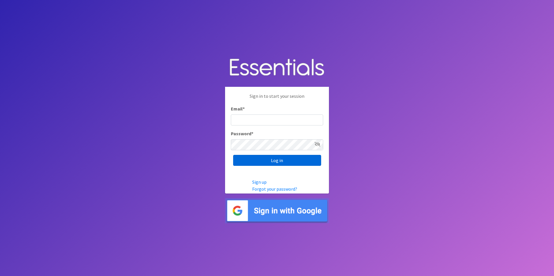
type input "[PERSON_NAME][EMAIL_ADDRESS][DOMAIN_NAME]"
click at [253, 163] on input "Log in" at bounding box center [277, 160] width 88 height 11
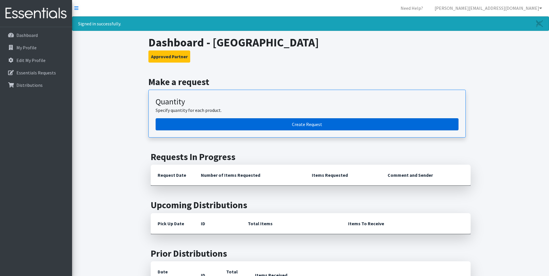
click at [255, 126] on link "Create Request" at bounding box center [307, 124] width 303 height 12
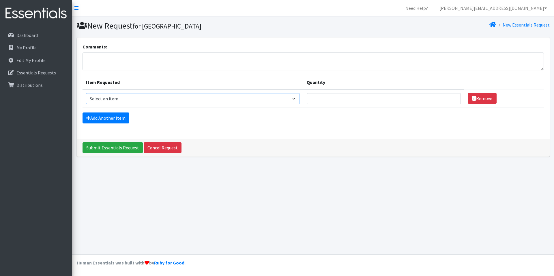
click at [300, 99] on select "Select an item Kids (Newborn) Kids (Size 1) Kids (Size 2) Kids (Size 3) Kids (S…" at bounding box center [193, 98] width 214 height 11
select select "13728"
click at [86, 93] on select "Select an item Kids (Newborn) Kids (Size 1) Kids (Size 2) Kids (Size 3) Kids (S…" at bounding box center [193, 98] width 214 height 11
click at [451, 98] on input "1" at bounding box center [383, 98] width 154 height 11
click at [451, 98] on input "2" at bounding box center [383, 98] width 154 height 11
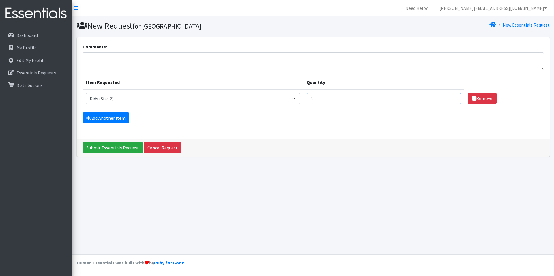
click at [451, 98] on input "3" at bounding box center [383, 98] width 154 height 11
click at [451, 98] on input "4" at bounding box center [383, 98] width 154 height 11
click at [451, 98] on input "413" at bounding box center [383, 98] width 154 height 11
click at [452, 101] on input "412" at bounding box center [383, 98] width 154 height 11
click at [452, 101] on input "411" at bounding box center [383, 98] width 154 height 11
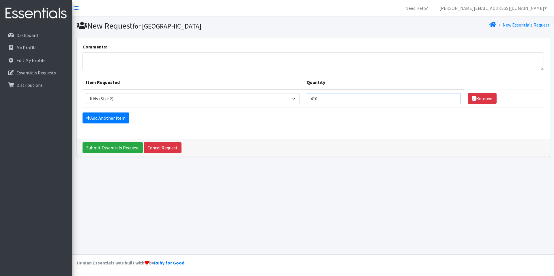
click at [452, 101] on input "410" at bounding box center [383, 98] width 154 height 11
click at [452, 101] on input "409" at bounding box center [383, 98] width 154 height 11
click at [452, 101] on input "408" at bounding box center [383, 98] width 154 height 11
click at [452, 101] on input "407" at bounding box center [383, 98] width 154 height 11
click at [452, 101] on input "406" at bounding box center [383, 98] width 154 height 11
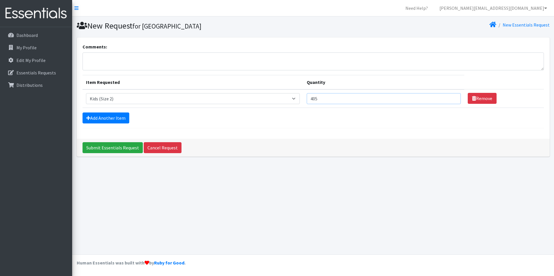
click at [452, 101] on input "405" at bounding box center [383, 98] width 154 height 11
click at [452, 101] on input "404" at bounding box center [383, 98] width 154 height 11
click at [452, 101] on input "403" at bounding box center [383, 98] width 154 height 11
click at [452, 101] on input "402" at bounding box center [383, 98] width 154 height 11
click at [452, 101] on input "401" at bounding box center [383, 98] width 154 height 11
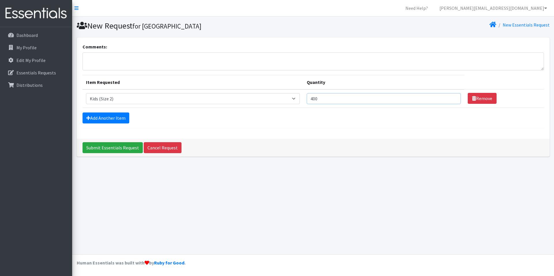
type input "400"
click at [452, 101] on input "400" at bounding box center [383, 98] width 154 height 11
click at [104, 115] on link "Add Another Item" at bounding box center [105, 117] width 47 height 11
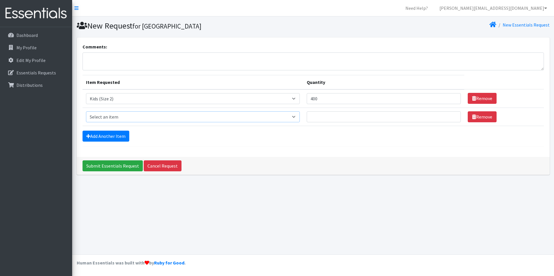
click at [106, 117] on select "Select an item Kids (Newborn) Kids (Size 1) Kids (Size 2) Kids (Size 3) Kids (S…" at bounding box center [193, 116] width 214 height 11
select select "13726"
click at [86, 111] on select "Select an item Kids (Newborn) Kids (Size 1) Kids (Size 2) Kids (Size 3) Kids (S…" at bounding box center [193, 116] width 214 height 11
click at [451, 116] on input "406" at bounding box center [383, 116] width 154 height 11
click at [451, 118] on input "405" at bounding box center [383, 116] width 154 height 11
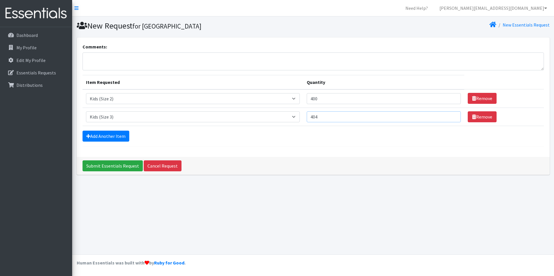
click at [451, 118] on input "404" at bounding box center [383, 116] width 154 height 11
click at [451, 118] on input "403" at bounding box center [383, 116] width 154 height 11
click at [451, 118] on input "402" at bounding box center [383, 116] width 154 height 11
click at [451, 118] on input "401" at bounding box center [383, 116] width 154 height 11
type input "400"
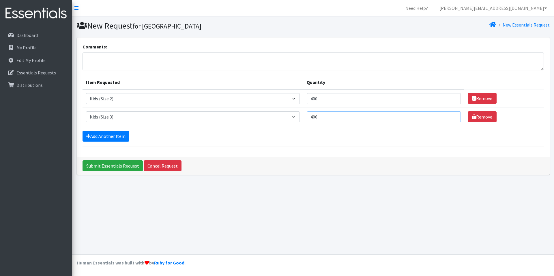
click at [451, 118] on input "400" at bounding box center [383, 116] width 154 height 11
click at [97, 136] on link "Add Another Item" at bounding box center [105, 136] width 47 height 11
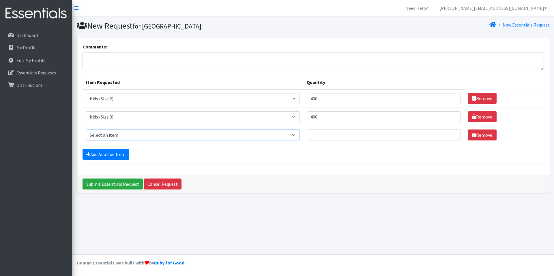
click at [296, 135] on select "Select an item Kids (Newborn) Kids (Size 1) Kids (Size 2) Kids (Size 3) Kids (S…" at bounding box center [193, 134] width 214 height 11
select select "13713"
click at [86, 129] on select "Select an item Kids (Newborn) Kids (Size 1) Kids (Size 2) Kids (Size 3) Kids (S…" at bounding box center [193, 134] width 214 height 11
click at [452, 133] on input "424" at bounding box center [383, 134] width 154 height 11
click at [452, 136] on input "423" at bounding box center [383, 134] width 154 height 11
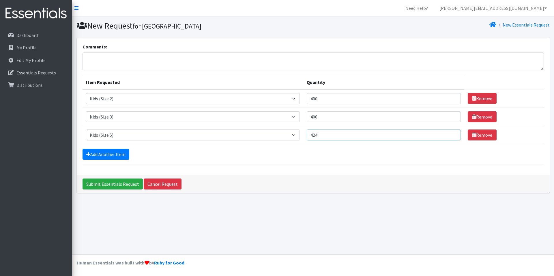
click at [451, 133] on input "424" at bounding box center [383, 134] width 154 height 11
click at [451, 133] on input "425" at bounding box center [383, 134] width 154 height 11
click at [451, 133] on input "426" at bounding box center [383, 134] width 154 height 11
click at [451, 133] on input "427" at bounding box center [383, 134] width 154 height 11
click at [451, 133] on input "428" at bounding box center [383, 134] width 154 height 11
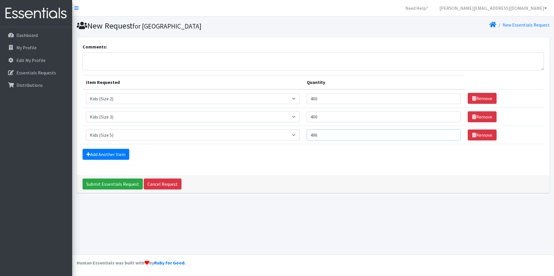
click at [451, 133] on input "496" at bounding box center [383, 134] width 154 height 11
click at [451, 133] on input "497" at bounding box center [383, 134] width 154 height 11
click at [451, 133] on input "498" at bounding box center [383, 134] width 154 height 11
click at [451, 133] on input "499" at bounding box center [383, 134] width 154 height 11
click at [451, 133] on input "500" at bounding box center [383, 134] width 154 height 11
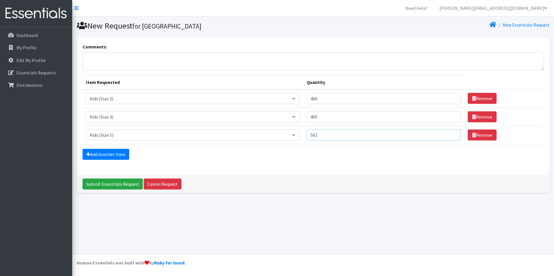
click at [451, 133] on input "501" at bounding box center [383, 134] width 154 height 11
type input "500"
click at [452, 137] on input "500" at bounding box center [383, 134] width 154 height 11
click at [452, 115] on input "477" at bounding box center [383, 116] width 154 height 11
click at [452, 115] on input "479" at bounding box center [383, 116] width 154 height 11
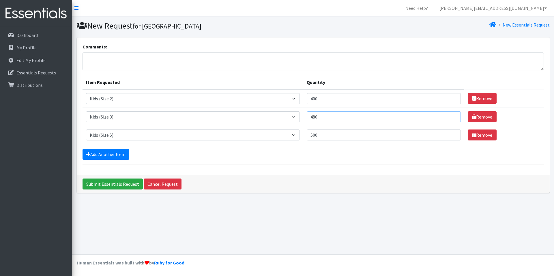
click at [452, 115] on input "480" at bounding box center [383, 116] width 154 height 11
click at [452, 115] on input "481" at bounding box center [383, 116] width 154 height 11
click at [452, 115] on input "482" at bounding box center [383, 116] width 154 height 11
click at [452, 115] on input "483" at bounding box center [383, 116] width 154 height 11
click at [452, 115] on input "484" at bounding box center [383, 116] width 154 height 11
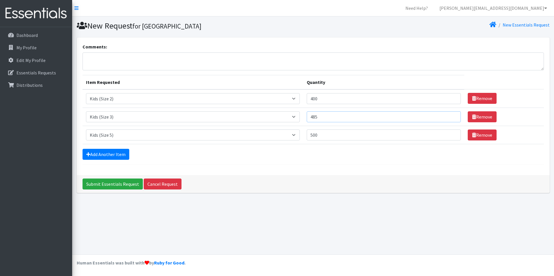
click at [452, 115] on input "485" at bounding box center [383, 116] width 154 height 11
click at [452, 115] on input "486" at bounding box center [383, 116] width 154 height 11
click at [452, 115] on input "487" at bounding box center [383, 116] width 154 height 11
click at [452, 115] on input "488" at bounding box center [383, 116] width 154 height 11
click at [452, 115] on input "489" at bounding box center [383, 116] width 154 height 11
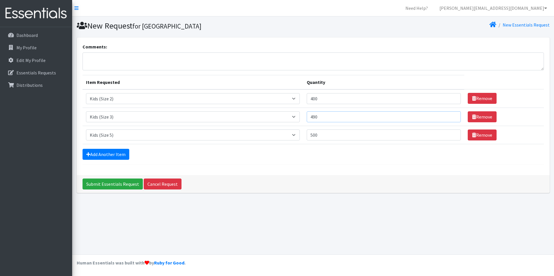
click at [452, 115] on input "490" at bounding box center [383, 116] width 154 height 11
click at [452, 115] on input "491" at bounding box center [383, 116] width 154 height 11
click at [452, 115] on input "492" at bounding box center [383, 116] width 154 height 11
click at [452, 115] on input "506" at bounding box center [383, 116] width 154 height 11
click at [452, 117] on input "505" at bounding box center [383, 116] width 154 height 11
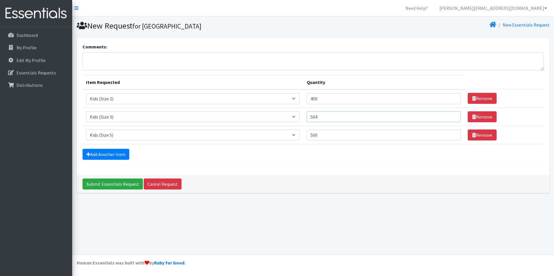
click at [452, 117] on input "504" at bounding box center [383, 116] width 154 height 11
click at [452, 117] on input "503" at bounding box center [383, 116] width 154 height 11
click at [452, 117] on input "502" at bounding box center [383, 116] width 154 height 11
click at [452, 117] on input "501" at bounding box center [383, 116] width 154 height 11
type input "500"
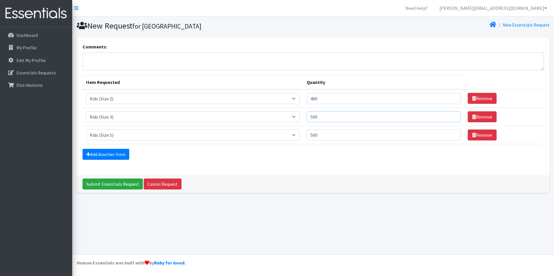
click at [451, 119] on input "500" at bounding box center [383, 116] width 154 height 11
click at [452, 98] on input "505" at bounding box center [383, 98] width 154 height 11
click at [451, 101] on input "504" at bounding box center [383, 98] width 154 height 11
click at [451, 101] on input "503" at bounding box center [383, 98] width 154 height 11
click at [451, 101] on input "502" at bounding box center [383, 98] width 154 height 11
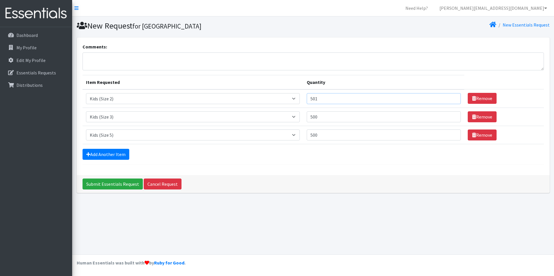
click at [451, 101] on input "501" at bounding box center [383, 98] width 154 height 11
type input "500"
click at [451, 101] on input "500" at bounding box center [383, 98] width 154 height 11
click at [90, 153] on icon at bounding box center [88, 154] width 4 height 5
click at [98, 157] on link "Add Another Item" at bounding box center [105, 154] width 47 height 11
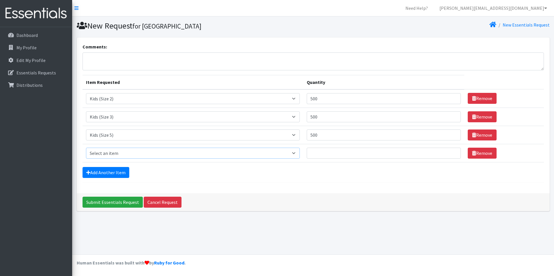
click at [116, 153] on select "Select an item Kids (Newborn) Kids (Size 1) Kids (Size 2) Kids (Size 3) Kids (S…" at bounding box center [193, 153] width 214 height 11
select select "13708"
click at [86, 148] on select "Select an item Kids (Newborn) Kids (Size 1) Kids (Size 2) Kids (Size 3) Kids (S…" at bounding box center [193, 153] width 214 height 11
click at [452, 152] on input "506" at bounding box center [383, 153] width 154 height 11
click at [452, 155] on input "505" at bounding box center [383, 153] width 154 height 11
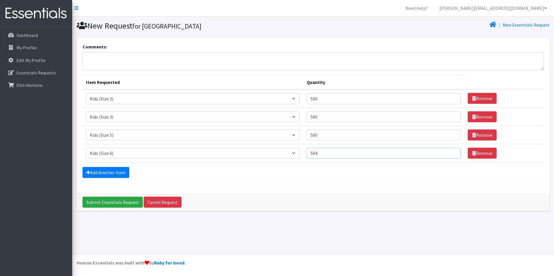
click at [452, 155] on input "504" at bounding box center [383, 153] width 154 height 11
click at [452, 155] on input "503" at bounding box center [383, 153] width 154 height 11
click at [452, 155] on input "502" at bounding box center [383, 153] width 154 height 11
click at [452, 155] on input "501" at bounding box center [383, 153] width 154 height 11
type input "500"
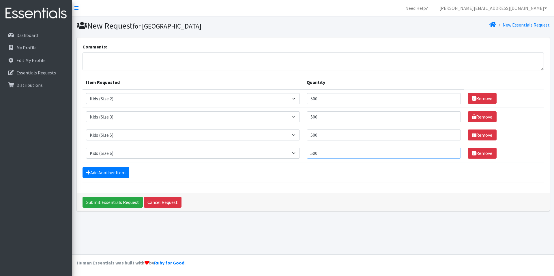
click at [452, 155] on input "500" at bounding box center [383, 153] width 154 height 11
click at [93, 173] on link "Add Another Item" at bounding box center [105, 172] width 47 height 11
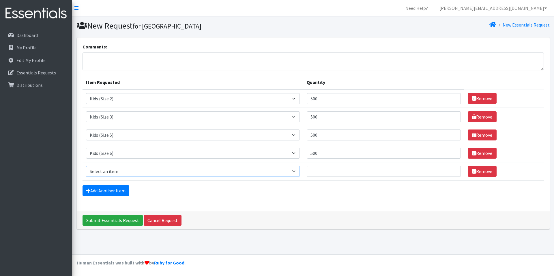
click at [108, 171] on select "Select an item Kids (Newborn) Kids (Size 1) Kids (Size 2) Kids (Size 3) Kids (S…" at bounding box center [193, 171] width 214 height 11
select select "13732"
click at [86, 166] on select "Select an item Kids (Newborn) Kids (Size 1) Kids (Size 2) Kids (Size 3) Kids (S…" at bounding box center [193, 171] width 214 height 11
click at [452, 170] on input "174" at bounding box center [383, 171] width 154 height 11
click at [452, 170] on input "175" at bounding box center [383, 171] width 154 height 11
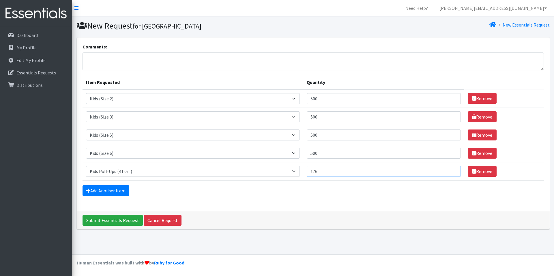
click at [452, 170] on input "176" at bounding box center [383, 171] width 154 height 11
click at [452, 170] on input "177" at bounding box center [383, 171] width 154 height 11
click at [452, 170] on input "178" at bounding box center [383, 171] width 154 height 11
click at [452, 170] on input "197" at bounding box center [383, 171] width 154 height 11
click at [452, 170] on input "198" at bounding box center [383, 171] width 154 height 11
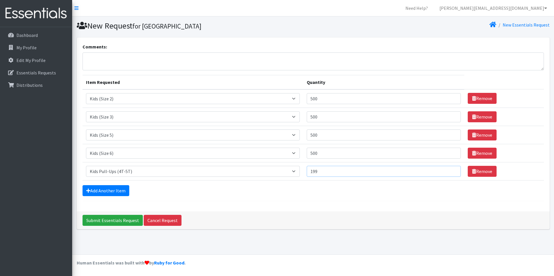
click at [452, 170] on input "199" at bounding box center [383, 171] width 154 height 11
click at [452, 170] on input "200" at bounding box center [383, 171] width 154 height 11
click at [452, 170] on input "201" at bounding box center [383, 171] width 154 height 11
click at [452, 173] on input "200" at bounding box center [383, 171] width 154 height 11
click at [452, 173] on input "106" at bounding box center [383, 171] width 154 height 11
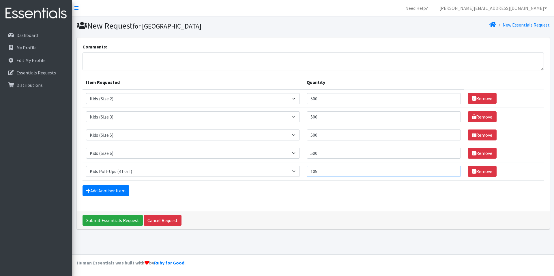
click at [452, 173] on input "105" at bounding box center [383, 171] width 154 height 11
click at [452, 173] on input "104" at bounding box center [383, 171] width 154 height 11
click at [452, 173] on input "103" at bounding box center [383, 171] width 154 height 11
click at [452, 173] on input "102" at bounding box center [383, 171] width 154 height 11
click at [452, 173] on input "101" at bounding box center [383, 171] width 154 height 11
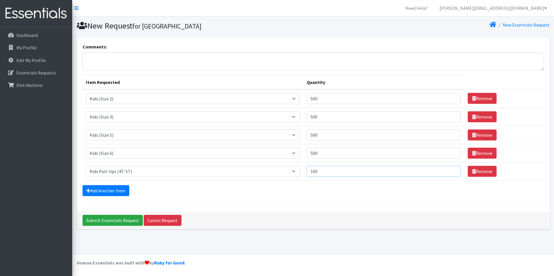
click at [452, 173] on input "100" at bounding box center [383, 171] width 154 height 11
click at [452, 173] on input "99" at bounding box center [383, 171] width 154 height 11
type input "100"
click at [452, 171] on input "100" at bounding box center [383, 171] width 154 height 11
click at [92, 191] on link "Add Another Item" at bounding box center [105, 190] width 47 height 11
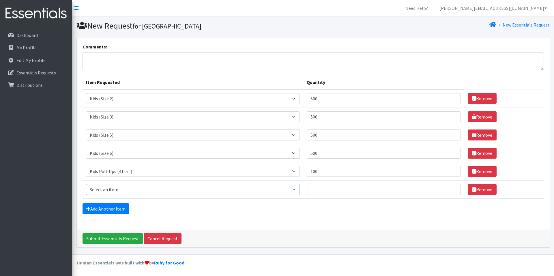
click at [142, 191] on select "Select an item Kids (Newborn) Kids (Size 1) Kids (Size 2) Kids (Size 3) Kids (S…" at bounding box center [193, 189] width 214 height 11
select select "13705"
click at [86, 184] on select "Select an item Kids (Newborn) Kids (Size 1) Kids (Size 2) Kids (Size 3) Kids (S…" at bounding box center [193, 189] width 214 height 11
click at [451, 189] on input "1" at bounding box center [383, 189] width 154 height 11
click at [451, 189] on input "2" at bounding box center [383, 189] width 154 height 11
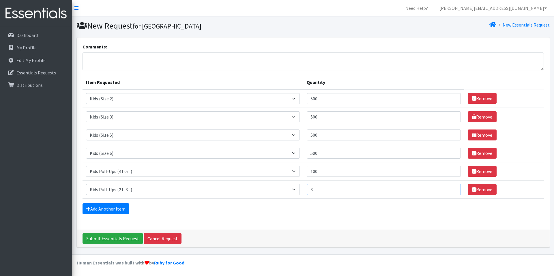
click at [451, 189] on input "3" at bounding box center [383, 189] width 154 height 11
click at [451, 189] on input "113" at bounding box center [383, 189] width 154 height 11
click at [451, 191] on input "112" at bounding box center [383, 189] width 154 height 11
click at [451, 191] on input "111" at bounding box center [383, 189] width 154 height 11
click at [451, 191] on input "110" at bounding box center [383, 189] width 154 height 11
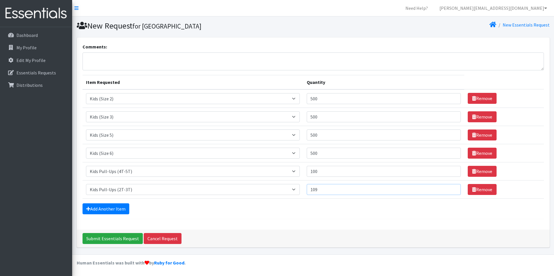
click at [451, 191] on input "109" at bounding box center [383, 189] width 154 height 11
click at [451, 191] on input "108" at bounding box center [383, 189] width 154 height 11
click at [451, 191] on input "107" at bounding box center [383, 189] width 154 height 11
click at [451, 191] on input "106" at bounding box center [383, 189] width 154 height 11
click at [451, 191] on input "105" at bounding box center [383, 189] width 154 height 11
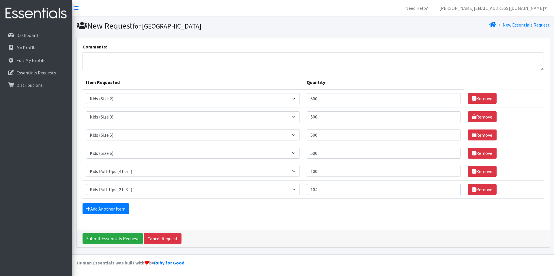
click at [451, 191] on input "104" at bounding box center [383, 189] width 154 height 11
click at [451, 191] on input "103" at bounding box center [383, 189] width 154 height 11
click at [451, 191] on input "102" at bounding box center [383, 189] width 154 height 11
click at [451, 191] on input "101" at bounding box center [383, 189] width 154 height 11
type input "100"
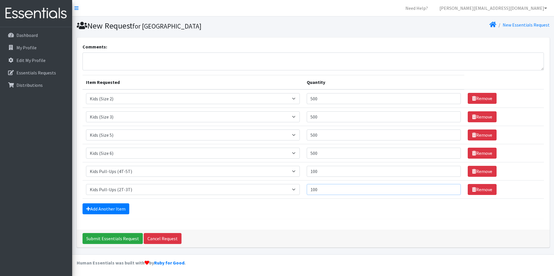
click at [451, 191] on input "100" at bounding box center [383, 189] width 154 height 11
click at [100, 211] on link "Add Another Item" at bounding box center [105, 208] width 47 height 11
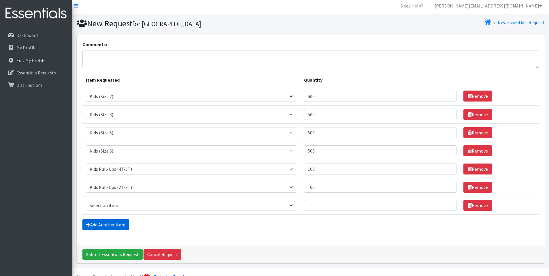
scroll to position [16, 0]
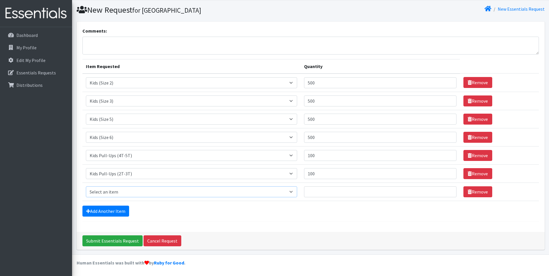
click at [101, 193] on select "Select an item Kids (Newborn) Kids (Size 1) Kids (Size 2) Kids (Size 3) Kids (S…" at bounding box center [192, 191] width 212 height 11
select select "13706"
click at [86, 186] on select "Select an item Kids (Newborn) Kids (Size 1) Kids (Size 2) Kids (Size 3) Kids (S…" at bounding box center [192, 191] width 212 height 11
click at [448, 191] on input "1" at bounding box center [380, 191] width 153 height 11
click at [448, 191] on input "2" at bounding box center [380, 191] width 153 height 11
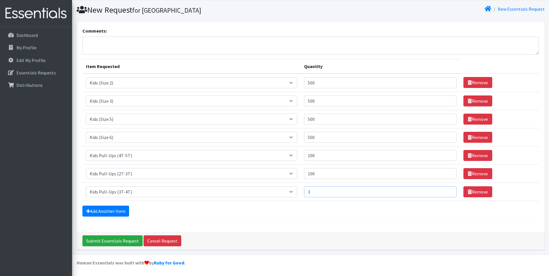
click at [448, 191] on input "3" at bounding box center [380, 191] width 153 height 11
click at [448, 191] on input "86" at bounding box center [380, 191] width 153 height 11
click at [448, 191] on input "87" at bounding box center [380, 191] width 153 height 11
click at [448, 191] on input "88" at bounding box center [380, 191] width 153 height 11
click at [448, 191] on input "89" at bounding box center [380, 191] width 153 height 11
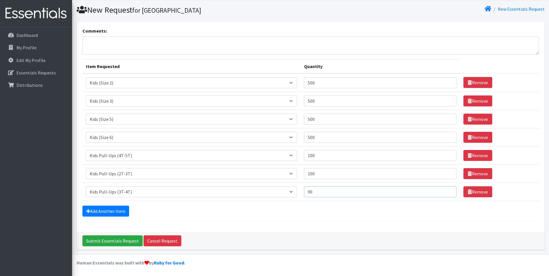
click at [448, 191] on input "90" at bounding box center [380, 191] width 153 height 11
click at [448, 191] on input "91" at bounding box center [380, 191] width 153 height 11
click at [448, 191] on input "92" at bounding box center [380, 191] width 153 height 11
click at [448, 191] on input "93" at bounding box center [380, 191] width 153 height 11
click at [448, 191] on input "94" at bounding box center [380, 191] width 153 height 11
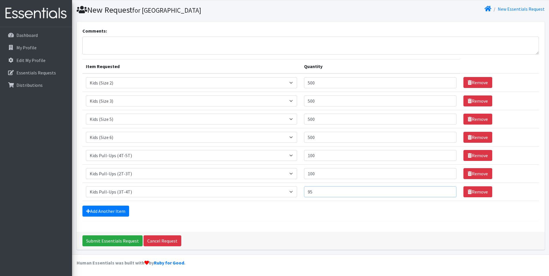
click at [448, 191] on input "95" at bounding box center [380, 191] width 153 height 11
click at [448, 191] on input "96" at bounding box center [380, 191] width 153 height 11
click at [448, 191] on input "97" at bounding box center [380, 191] width 153 height 11
click at [448, 191] on input "98" at bounding box center [380, 191] width 153 height 11
click at [448, 191] on input "99" at bounding box center [380, 191] width 153 height 11
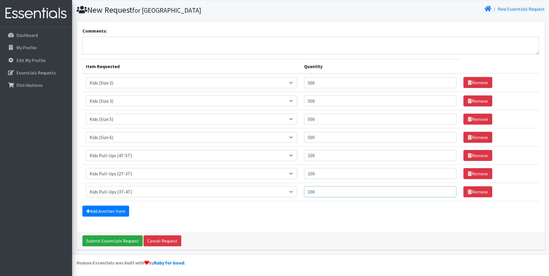
type input "100"
click at [448, 191] on input "100" at bounding box center [380, 191] width 153 height 11
click at [104, 212] on link "Add Another Item" at bounding box center [105, 211] width 47 height 11
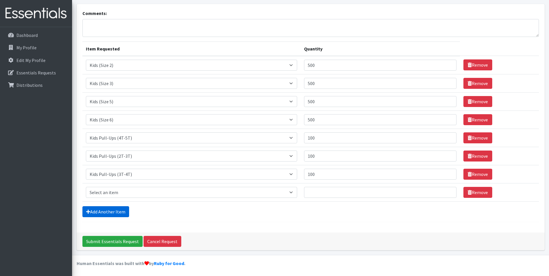
scroll to position [34, 0]
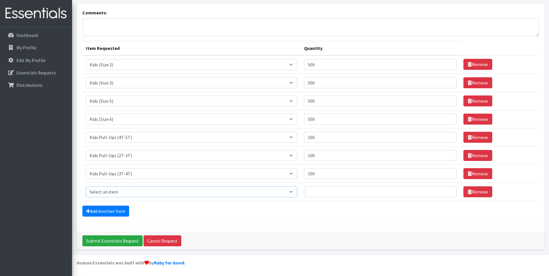
click at [146, 188] on select "Select an item Kids (Newborn) Kids (Size 1) Kids (Size 2) Kids (Size 3) Kids (S…" at bounding box center [192, 191] width 212 height 11
select select "14441"
click at [86, 186] on select "Select an item Kids (Newborn) Kids (Size 1) Kids (Size 2) Kids (Size 3) Kids (S…" at bounding box center [192, 191] width 212 height 11
click at [449, 190] on input "41" at bounding box center [380, 191] width 153 height 11
click at [449, 190] on input "42" at bounding box center [380, 191] width 153 height 11
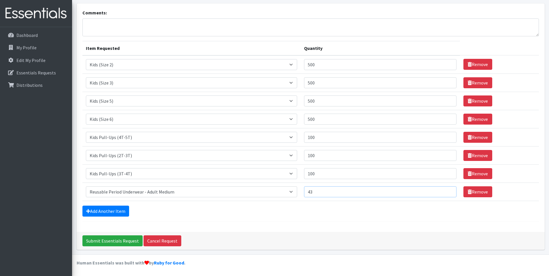
click at [449, 190] on input "43" at bounding box center [380, 191] width 153 height 11
click at [449, 190] on input "44" at bounding box center [380, 191] width 153 height 11
click at [449, 190] on input "45" at bounding box center [380, 191] width 153 height 11
click at [449, 194] on input "44" at bounding box center [380, 191] width 153 height 11
click at [449, 194] on input "43" at bounding box center [380, 191] width 153 height 11
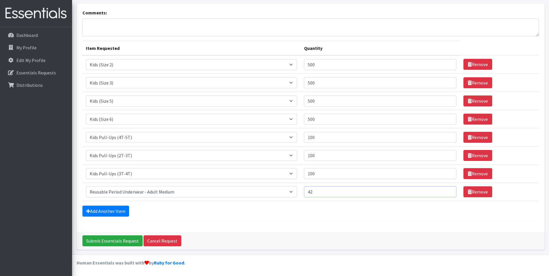
click at [449, 194] on input "42" at bounding box center [380, 191] width 153 height 11
click at [449, 193] on input "41" at bounding box center [380, 191] width 153 height 11
type input "40"
click at [449, 193] on input "40" at bounding box center [380, 191] width 153 height 11
click at [104, 210] on link "Add Another Item" at bounding box center [105, 211] width 47 height 11
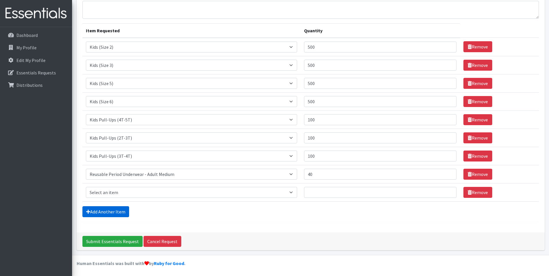
scroll to position [52, 0]
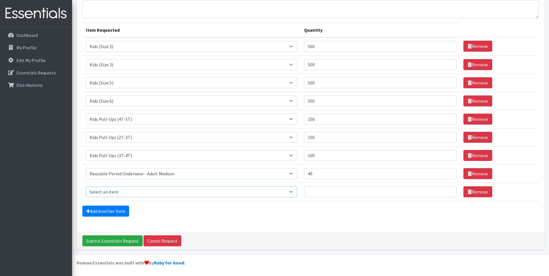
click at [105, 194] on select "Select an item Kids (Newborn) Kids (Size 1) Kids (Size 2) Kids (Size 3) Kids (S…" at bounding box center [192, 191] width 212 height 11
select select "14443"
click at [86, 186] on select "Select an item Kids (Newborn) Kids (Size 1) Kids (Size 2) Kids (Size 3) Kids (S…" at bounding box center [192, 191] width 212 height 11
click at [447, 191] on input "36" at bounding box center [380, 191] width 153 height 11
click at [447, 191] on input "37" at bounding box center [380, 191] width 153 height 11
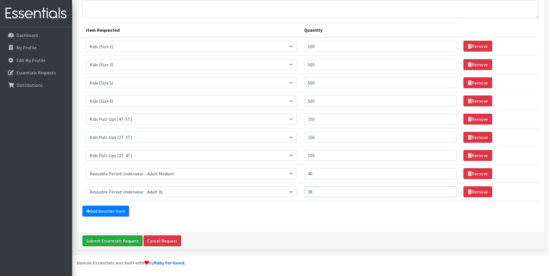
click at [447, 191] on input "38" at bounding box center [380, 191] width 153 height 11
click at [447, 191] on input "39" at bounding box center [380, 191] width 153 height 11
type input "40"
click at [447, 191] on input "40" at bounding box center [380, 191] width 153 height 11
click at [100, 206] on link "Add Another Item" at bounding box center [105, 211] width 47 height 11
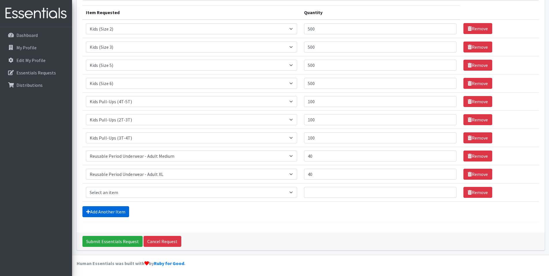
scroll to position [70, 0]
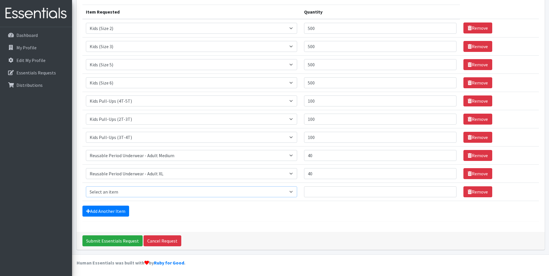
click at [103, 195] on select "Select an item Kids (Newborn) Kids (Size 1) Kids (Size 2) Kids (Size 3) Kids (S…" at bounding box center [192, 191] width 212 height 11
select select "14438"
click at [86, 186] on select "Select an item Kids (Newborn) Kids (Size 1) Kids (Size 2) Kids (Size 3) Kids (S…" at bounding box center [192, 191] width 212 height 11
click at [447, 190] on input "28" at bounding box center [380, 191] width 153 height 11
click at [447, 190] on input "29" at bounding box center [380, 191] width 153 height 11
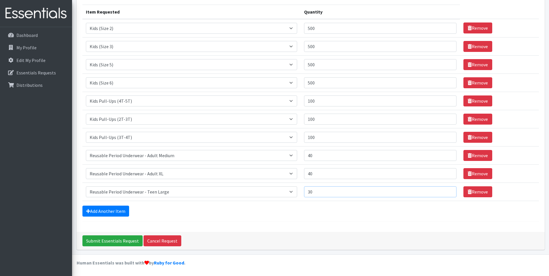
click at [447, 190] on input "30" at bounding box center [380, 191] width 153 height 11
click at [447, 190] on input "31" at bounding box center [380, 191] width 153 height 11
click at [447, 190] on input "32" at bounding box center [380, 191] width 153 height 11
click at [447, 194] on input "31" at bounding box center [380, 191] width 153 height 11
click at [447, 194] on input "30" at bounding box center [380, 191] width 153 height 11
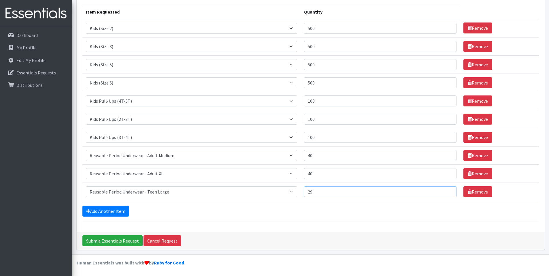
click at [447, 194] on input "29" at bounding box center [380, 191] width 153 height 11
type input "30"
click at [447, 190] on input "30" at bounding box center [380, 191] width 153 height 11
click at [326, 158] on input "40" at bounding box center [380, 155] width 153 height 11
click at [447, 156] on input "20" at bounding box center [380, 155] width 153 height 11
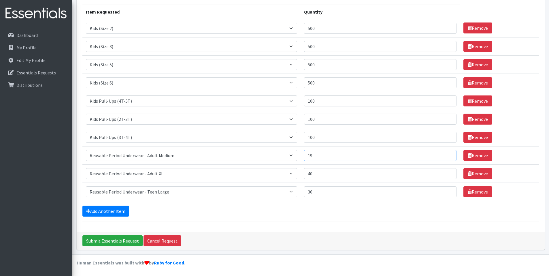
click at [447, 156] on input "19" at bounding box center [380, 155] width 153 height 11
click at [447, 158] on input "9" at bounding box center [380, 155] width 153 height 11
click at [447, 153] on input "10" at bounding box center [380, 155] width 153 height 11
click at [447, 153] on input "11" at bounding box center [380, 155] width 153 height 11
click at [447, 153] on input "12" at bounding box center [380, 155] width 153 height 11
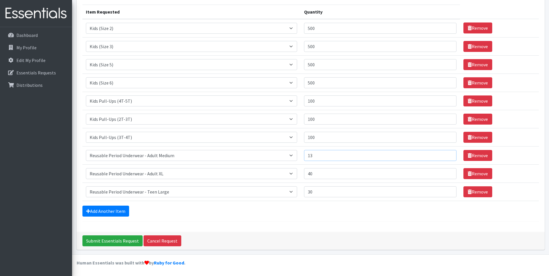
click at [447, 153] on input "13" at bounding box center [380, 155] width 153 height 11
type input "12"
click at [448, 158] on input "12" at bounding box center [380, 155] width 153 height 11
click at [447, 174] on input "13" at bounding box center [380, 173] width 153 height 11
type input "12"
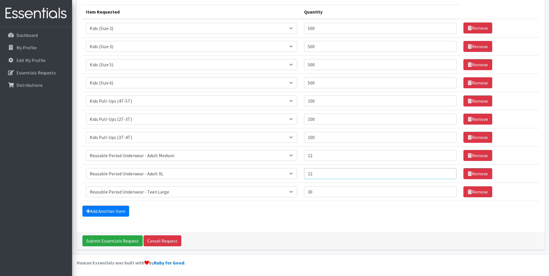
click at [447, 174] on input "12" at bounding box center [380, 173] width 153 height 11
click at [447, 193] on input "8" at bounding box center [380, 191] width 153 height 11
click at [447, 191] on input "9" at bounding box center [380, 191] width 153 height 11
click at [447, 191] on input "10" at bounding box center [380, 191] width 153 height 11
click at [447, 191] on input "11" at bounding box center [380, 191] width 153 height 11
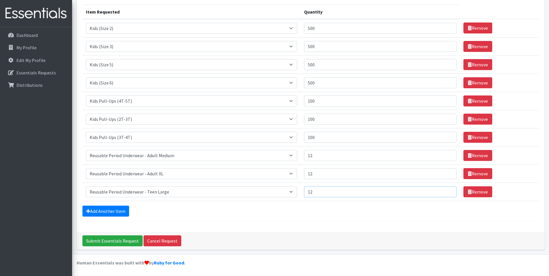
type input "12"
click at [447, 191] on input "12" at bounding box center [380, 191] width 153 height 11
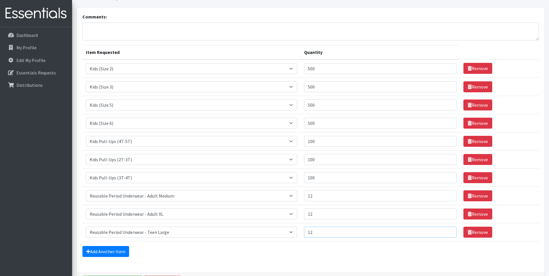
scroll to position [0, 0]
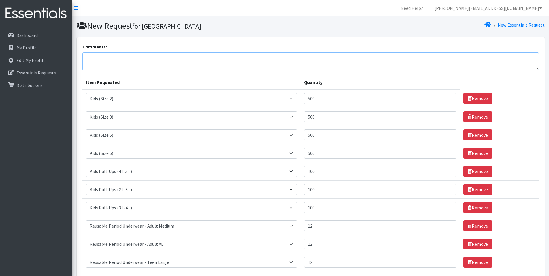
click at [101, 59] on textarea "Comments:" at bounding box center [310, 61] width 457 height 18
click at [209, 57] on textarea "Please send the bigger twos, and we had one mom say the ones are not staying fa…" at bounding box center [310, 61] width 457 height 18
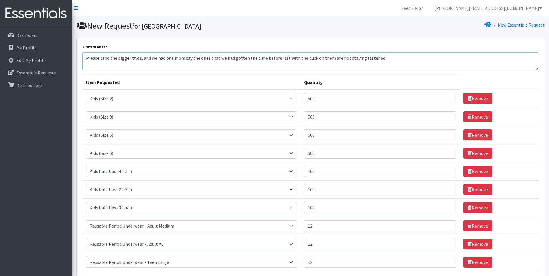
click at [375, 57] on textarea "Please send the bigger twos, and we had one mom say the ones that we had gotten…" at bounding box center [310, 61] width 457 height 18
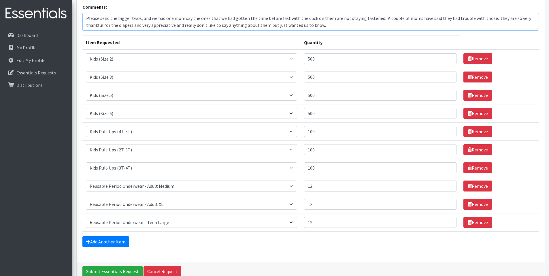
scroll to position [70, 0]
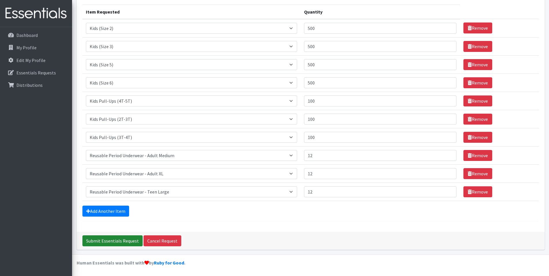
type textarea "Please send the bigger twos, and we had one mom say the ones that we had gotten…"
click at [113, 241] on input "Submit Essentials Request" at bounding box center [112, 240] width 60 height 11
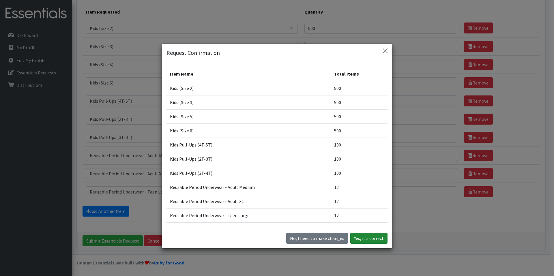
click at [363, 238] on button "Yes, it's correct" at bounding box center [368, 238] width 37 height 11
